Goal: Transaction & Acquisition: Purchase product/service

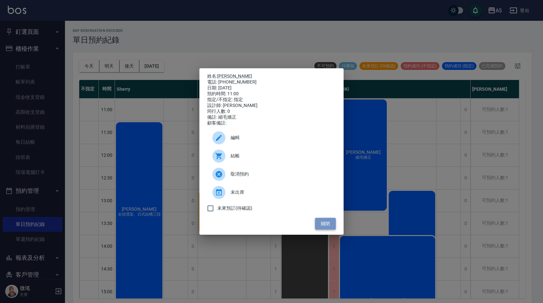
click at [317, 225] on button "關閉" at bounding box center [325, 224] width 21 height 12
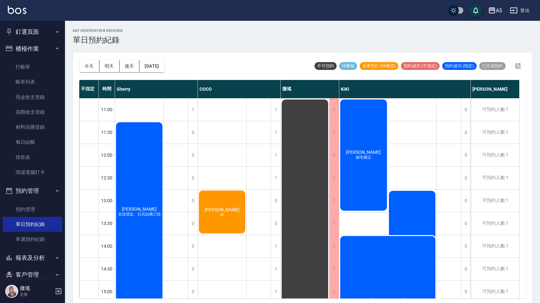
click at [163, 167] on div "[PERSON_NAME][PERSON_NAME]" at bounding box center [139, 211] width 48 height 181
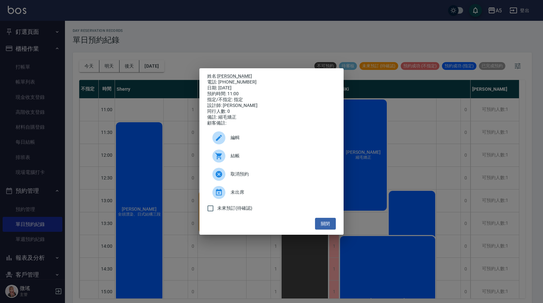
click at [236, 156] on span "結帳" at bounding box center [281, 155] width 100 height 7
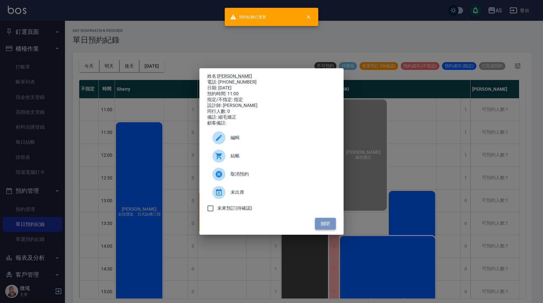
click at [323, 227] on button "關閉" at bounding box center [325, 224] width 21 height 12
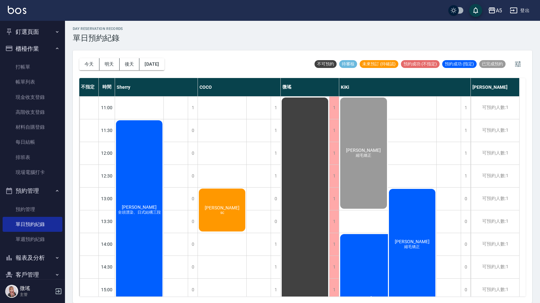
scroll to position [162, 0]
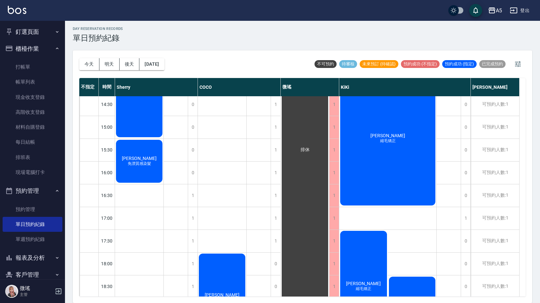
click at [163, 138] on div "[PERSON_NAME] 縮毛矯正" at bounding box center [139, 47] width 48 height 181
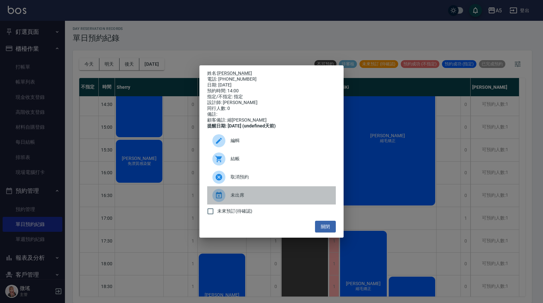
click at [231, 193] on div "未出席" at bounding box center [271, 195] width 129 height 18
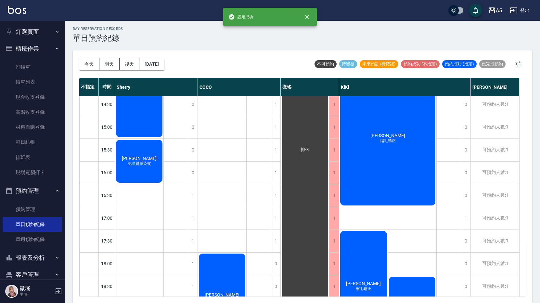
scroll to position [97, 0]
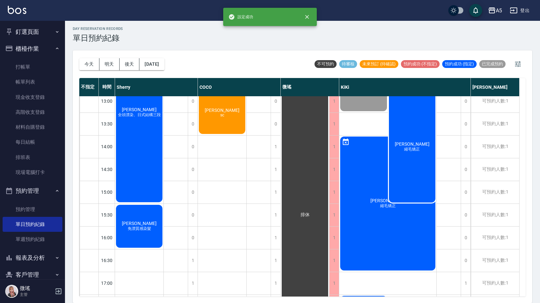
click at [407, 101] on div "[PERSON_NAME] 縮毛矯正" at bounding box center [412, 146] width 49 height 113
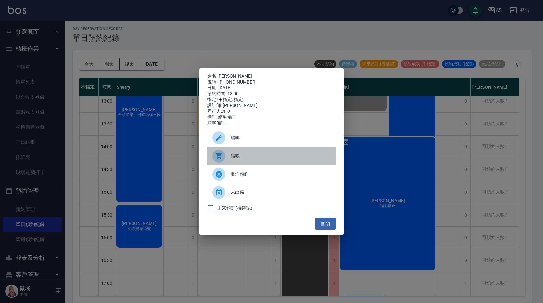
click at [222, 158] on icon at bounding box center [219, 156] width 8 height 8
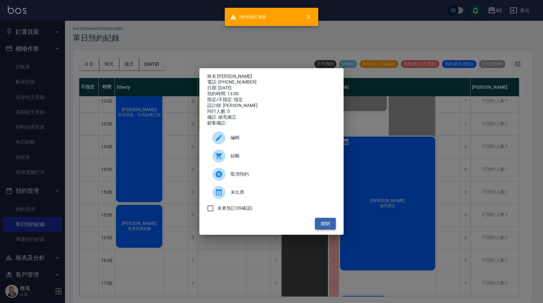
click at [329, 223] on button "關閉" at bounding box center [325, 224] width 21 height 12
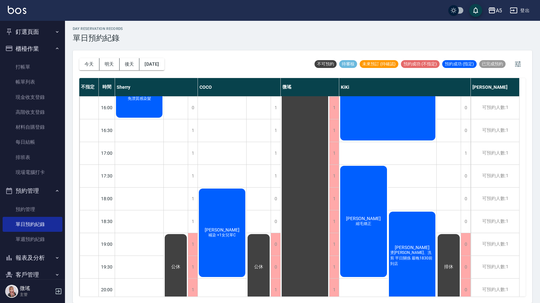
scroll to position [237, 0]
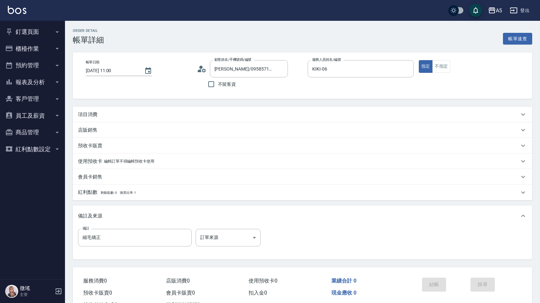
click at [148, 118] on div "項目消費" at bounding box center [302, 114] width 459 height 16
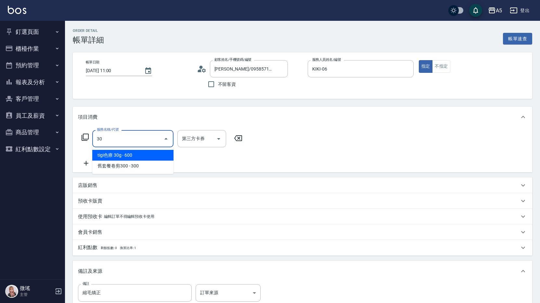
type input "301"
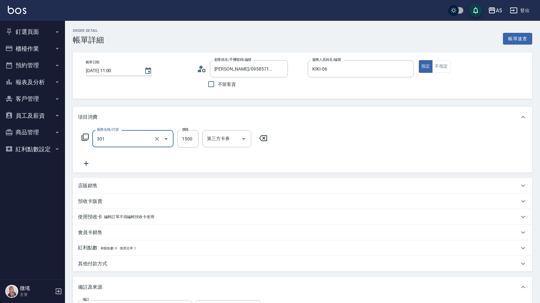
type input "150"
type input "燙髮(301)"
type input "2"
type input "0"
type input "25"
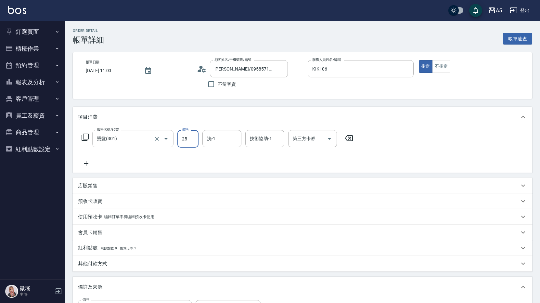
type input "20"
type input "250"
type input "2500"
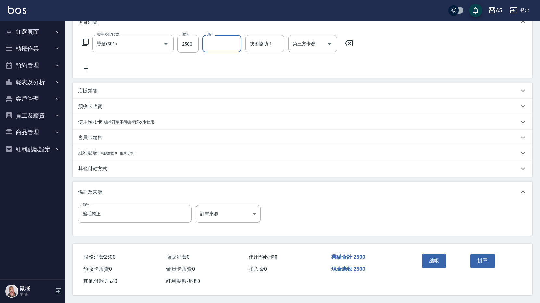
click at [433, 257] on button "結帳" at bounding box center [434, 261] width 24 height 14
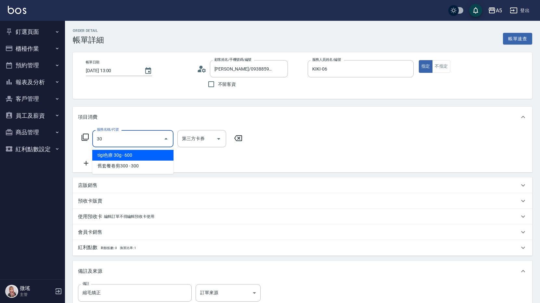
type input "301"
type input "150"
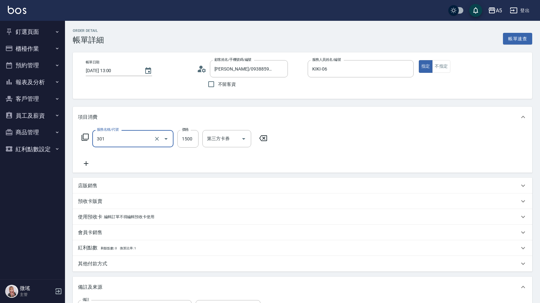
type input "燙髮(301)"
type input "0"
type input "23"
type input "20"
type input "238"
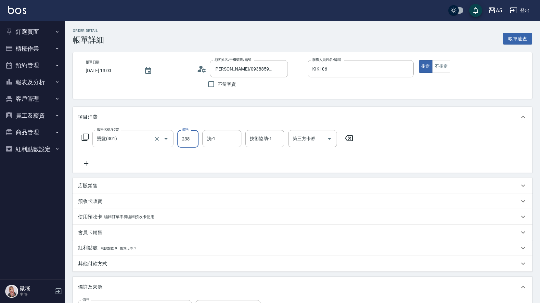
type input "230"
type input "2380"
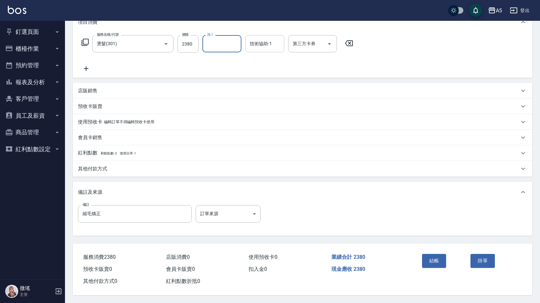
click at [261, 47] on div "技術協助-1" at bounding box center [264, 43] width 39 height 17
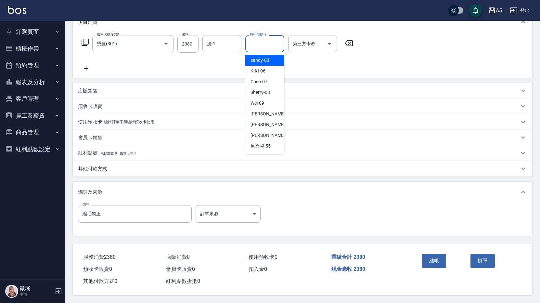
click at [264, 60] on span "sandy -03" at bounding box center [259, 60] width 19 height 7
type input "sandy-03"
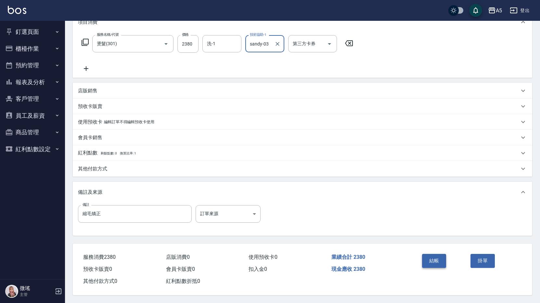
click at [432, 260] on button "結帳" at bounding box center [434, 261] width 24 height 14
